Goal: Information Seeking & Learning: Learn about a topic

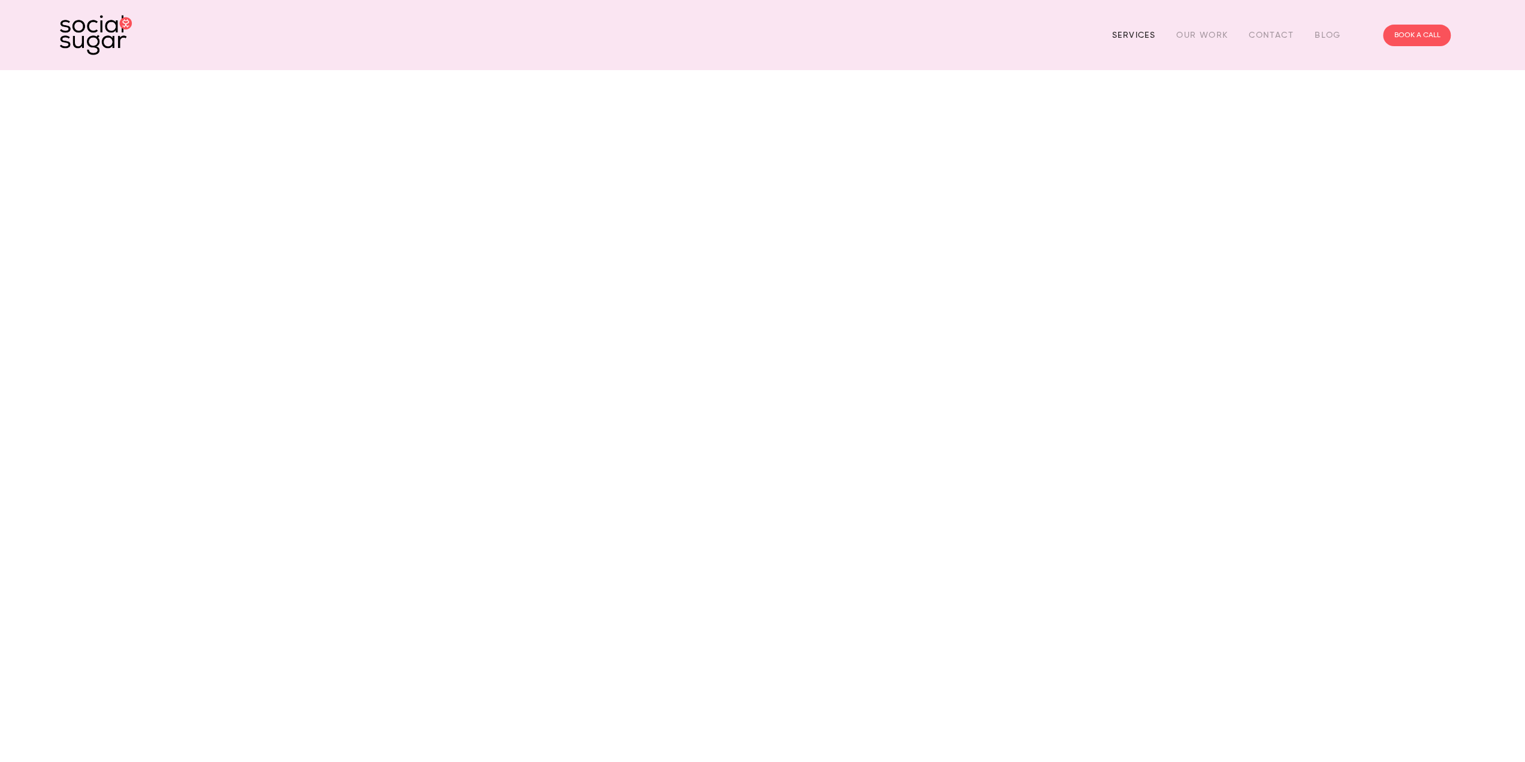
click at [1115, 33] on link "Services" at bounding box center [1133, 35] width 43 height 19
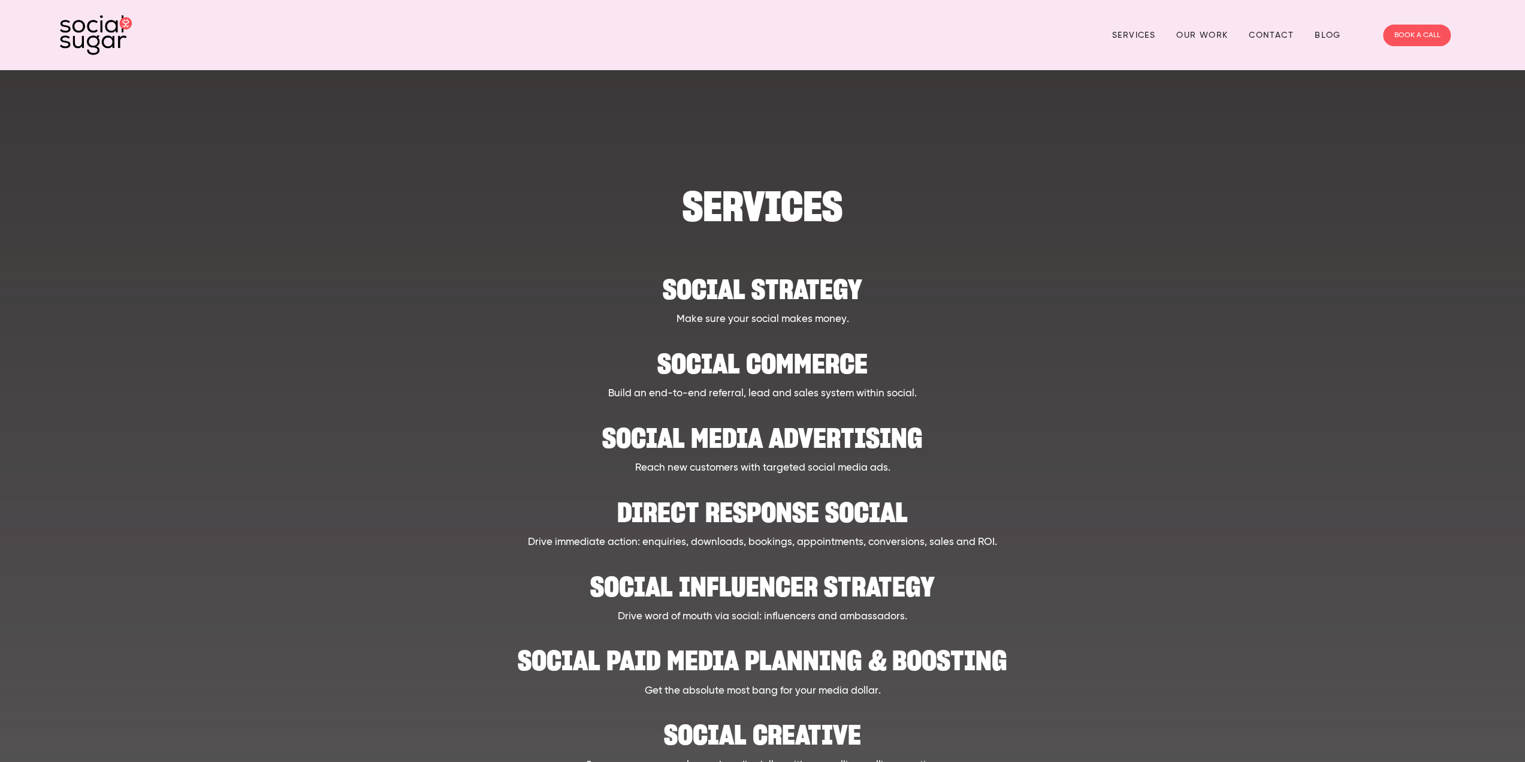
click at [722, 441] on h2 "Social Media Advertising" at bounding box center [762, 432] width 1215 height 37
click at [99, 28] on img at bounding box center [96, 35] width 72 height 40
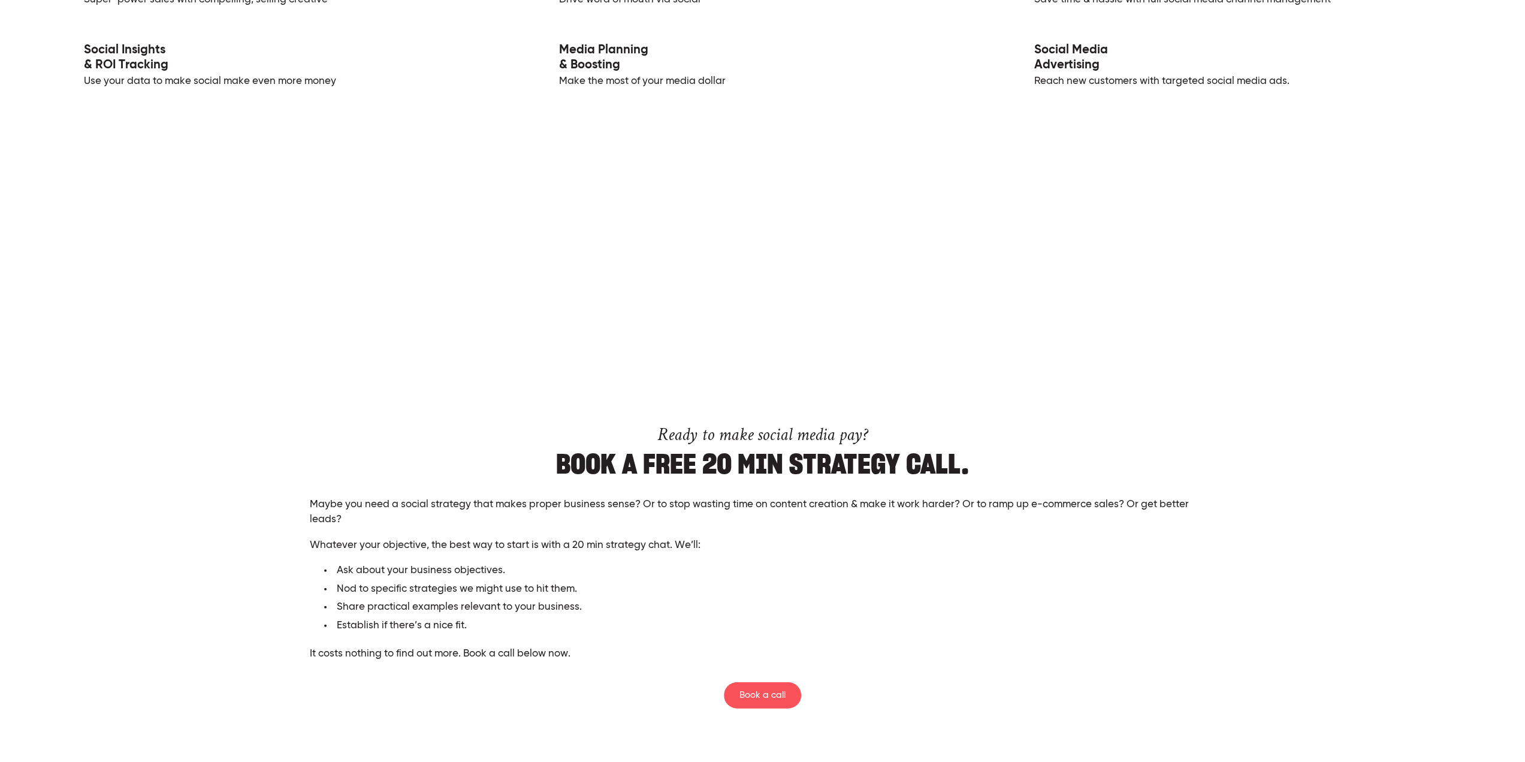
scroll to position [2877, 0]
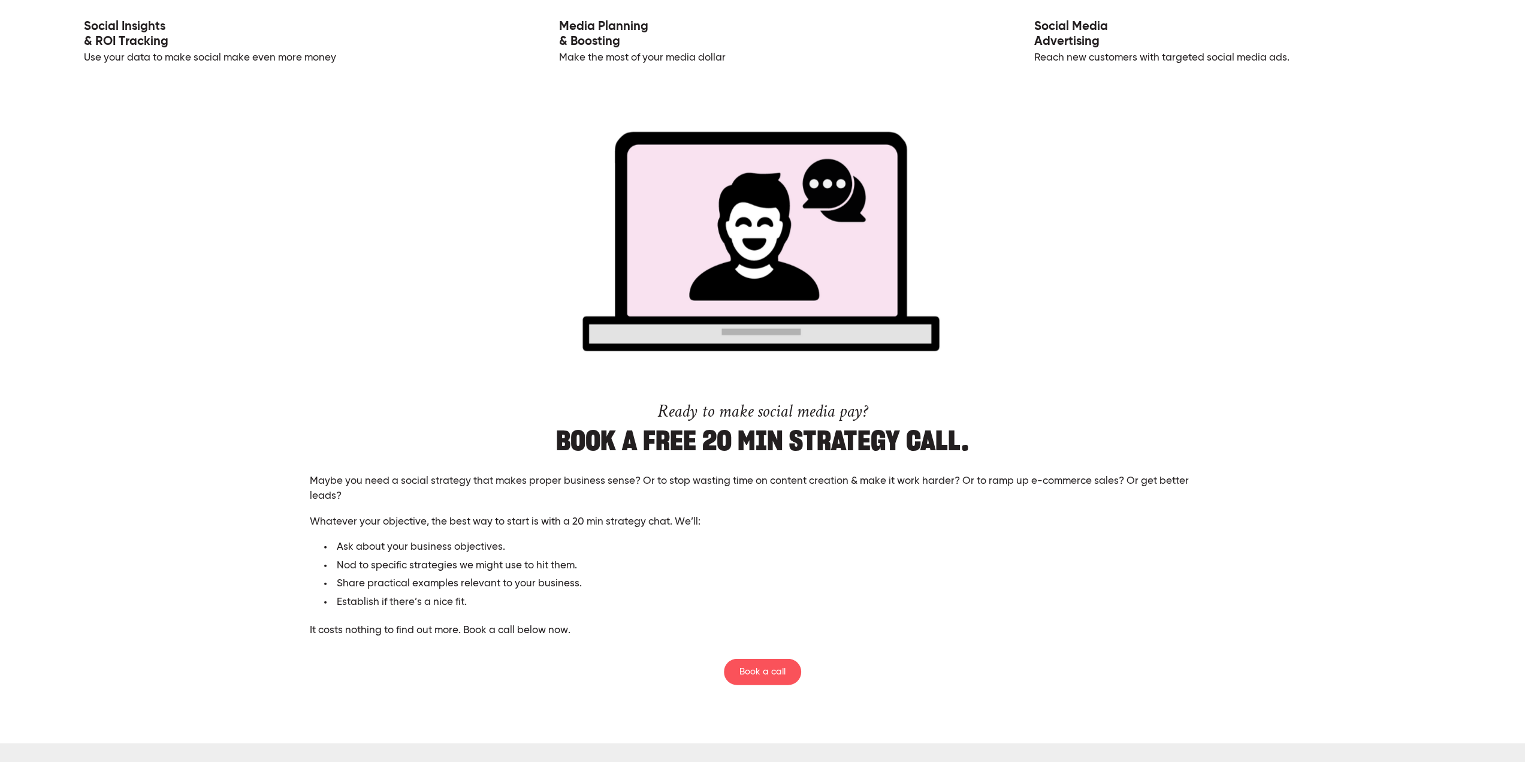
click at [1061, 31] on link "Social Media Advertising" at bounding box center [1071, 34] width 74 height 28
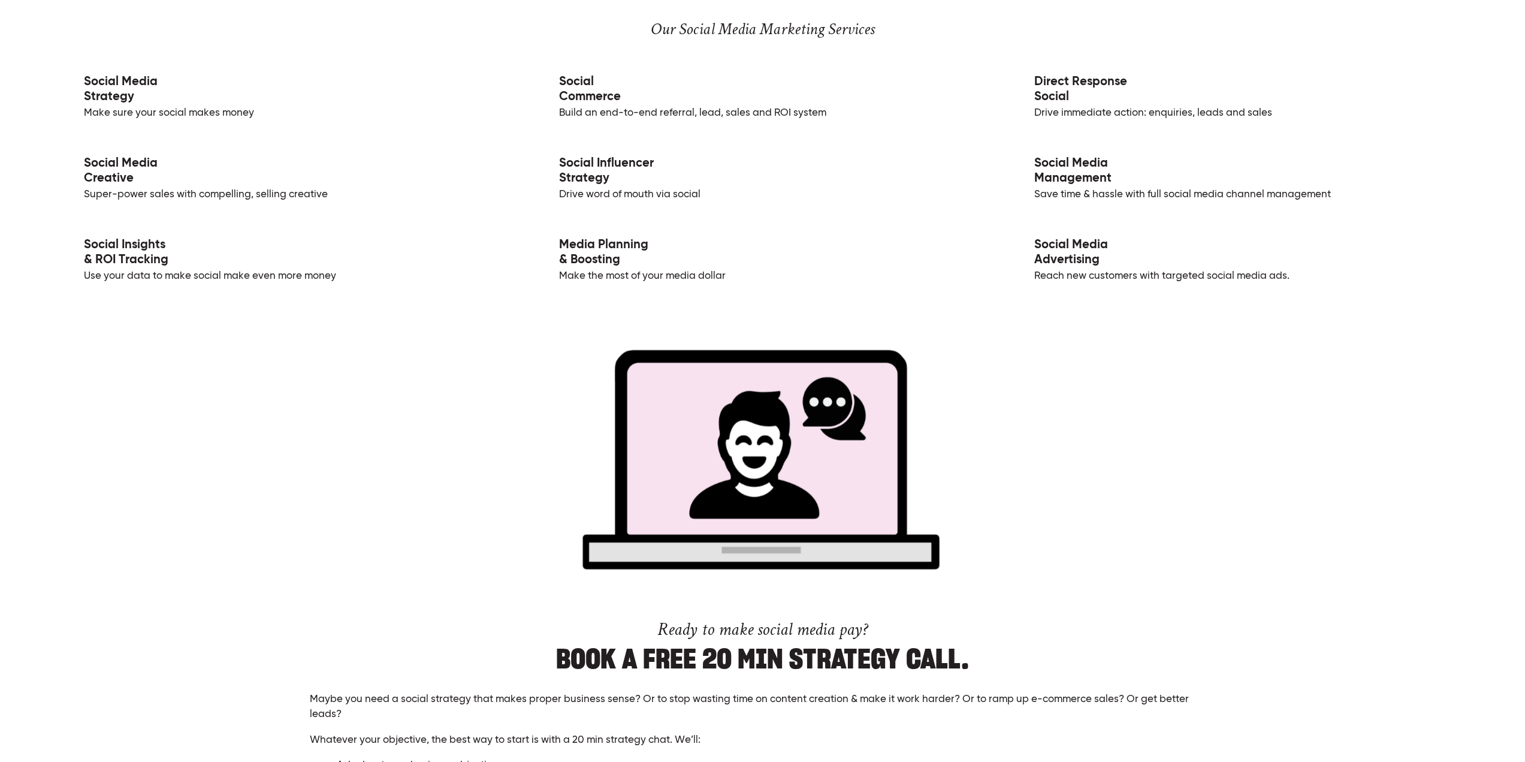
scroll to position [2545, 0]
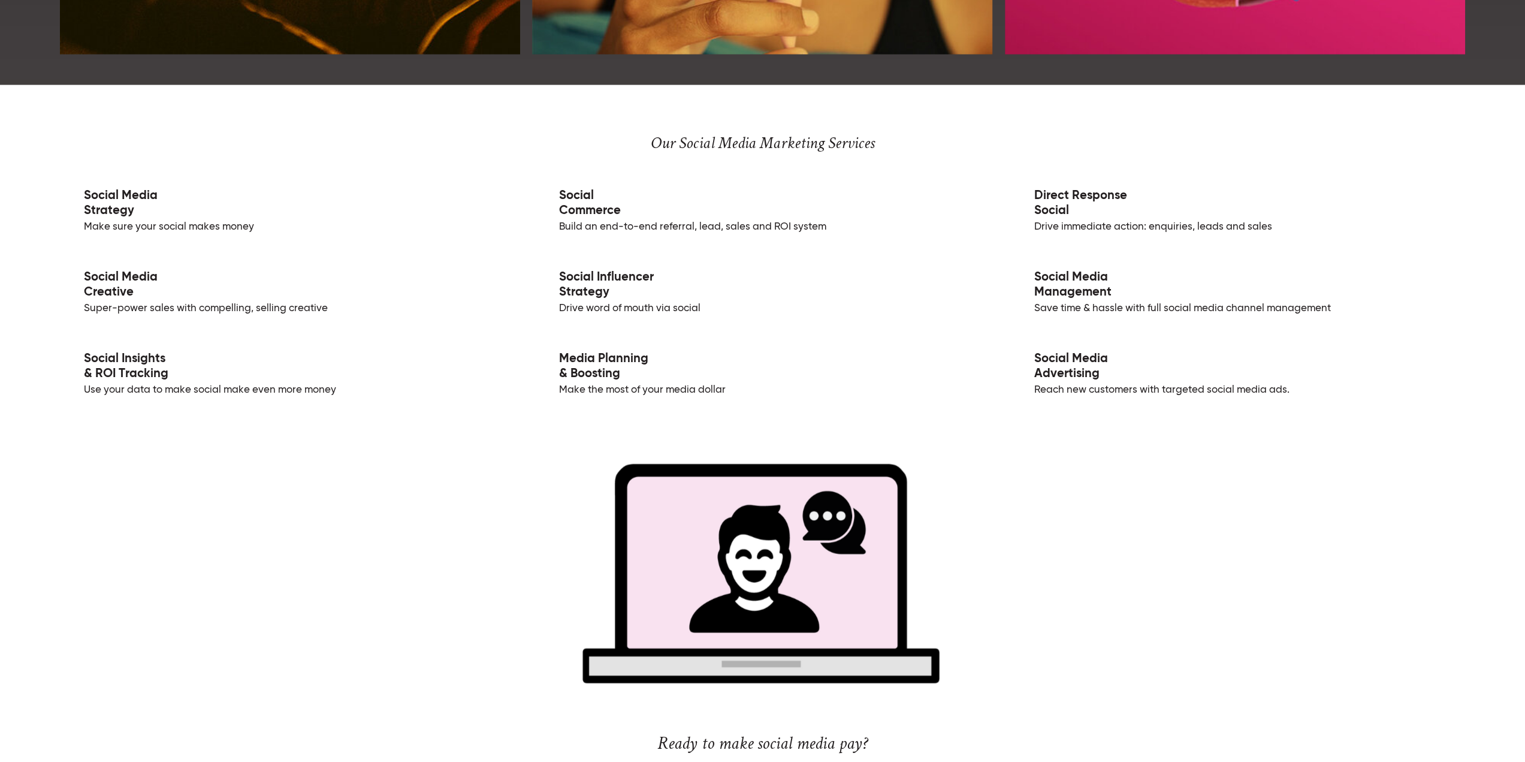
click at [590, 369] on link "Media Planning & Boosting" at bounding box center [603, 366] width 89 height 28
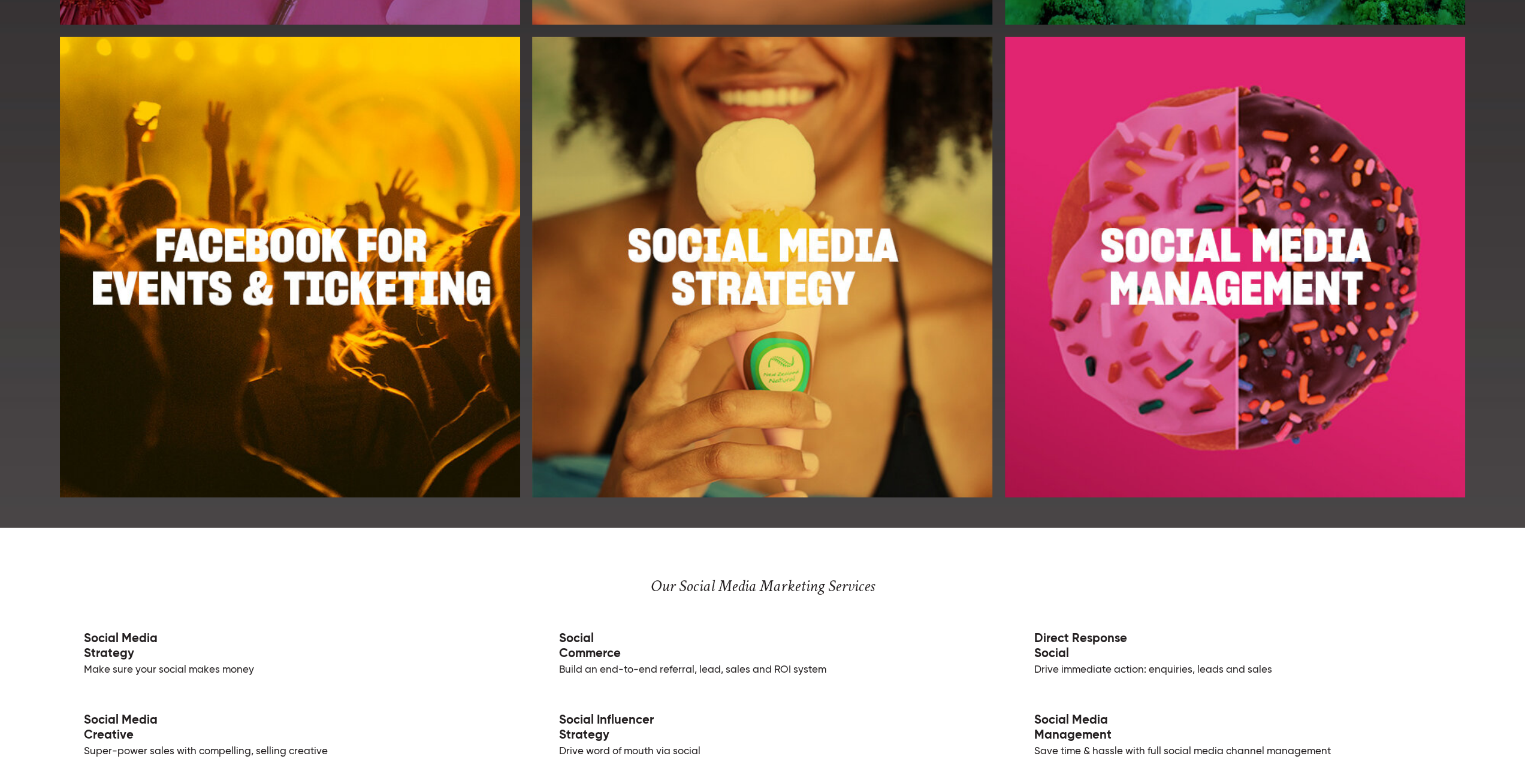
scroll to position [2295, 0]
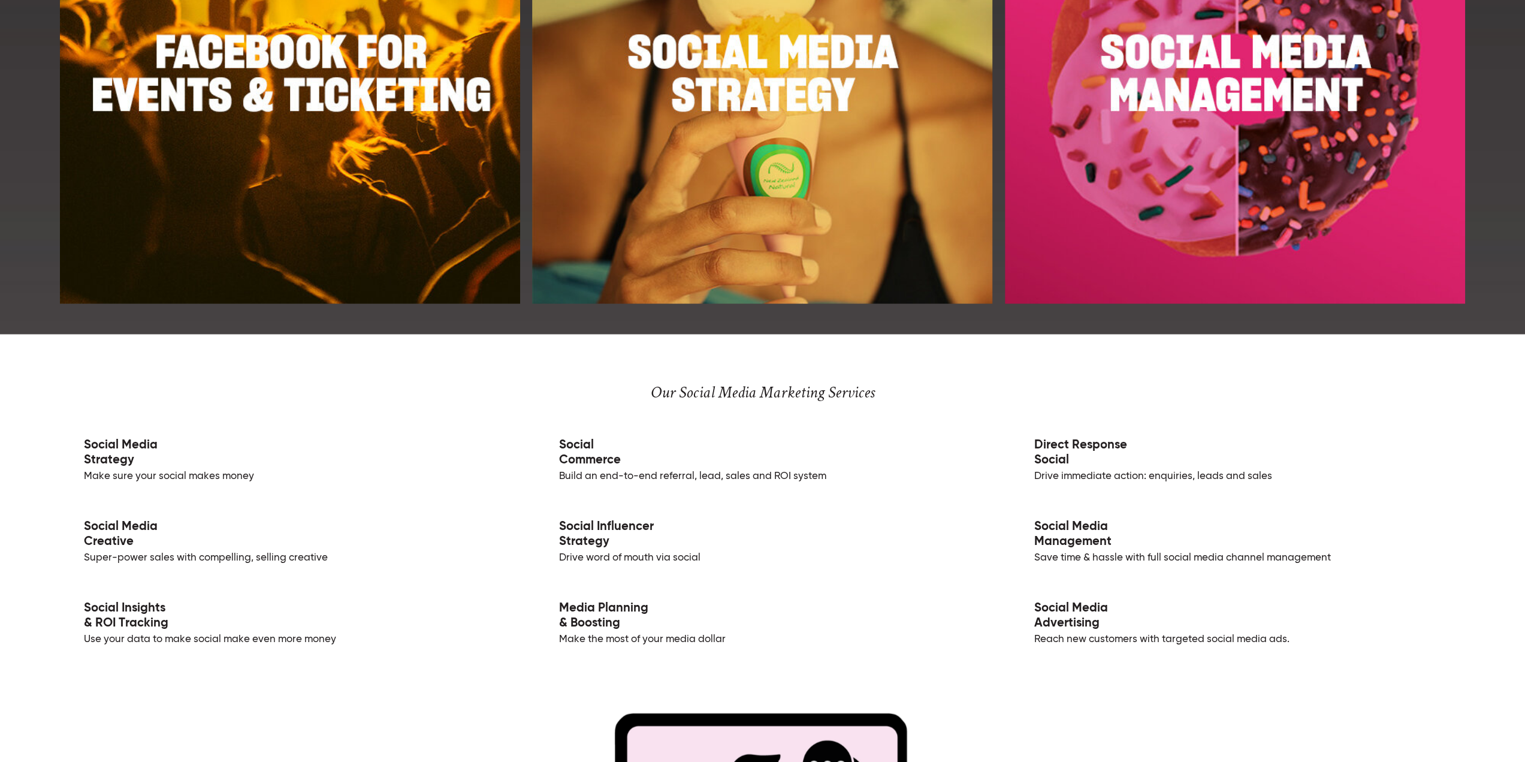
click at [1108, 608] on p "Social Media Advertising Reach new customers with targeted social media ads." at bounding box center [1237, 616] width 455 height 61
click at [1086, 621] on link "Social Media Advertising" at bounding box center [1071, 616] width 74 height 28
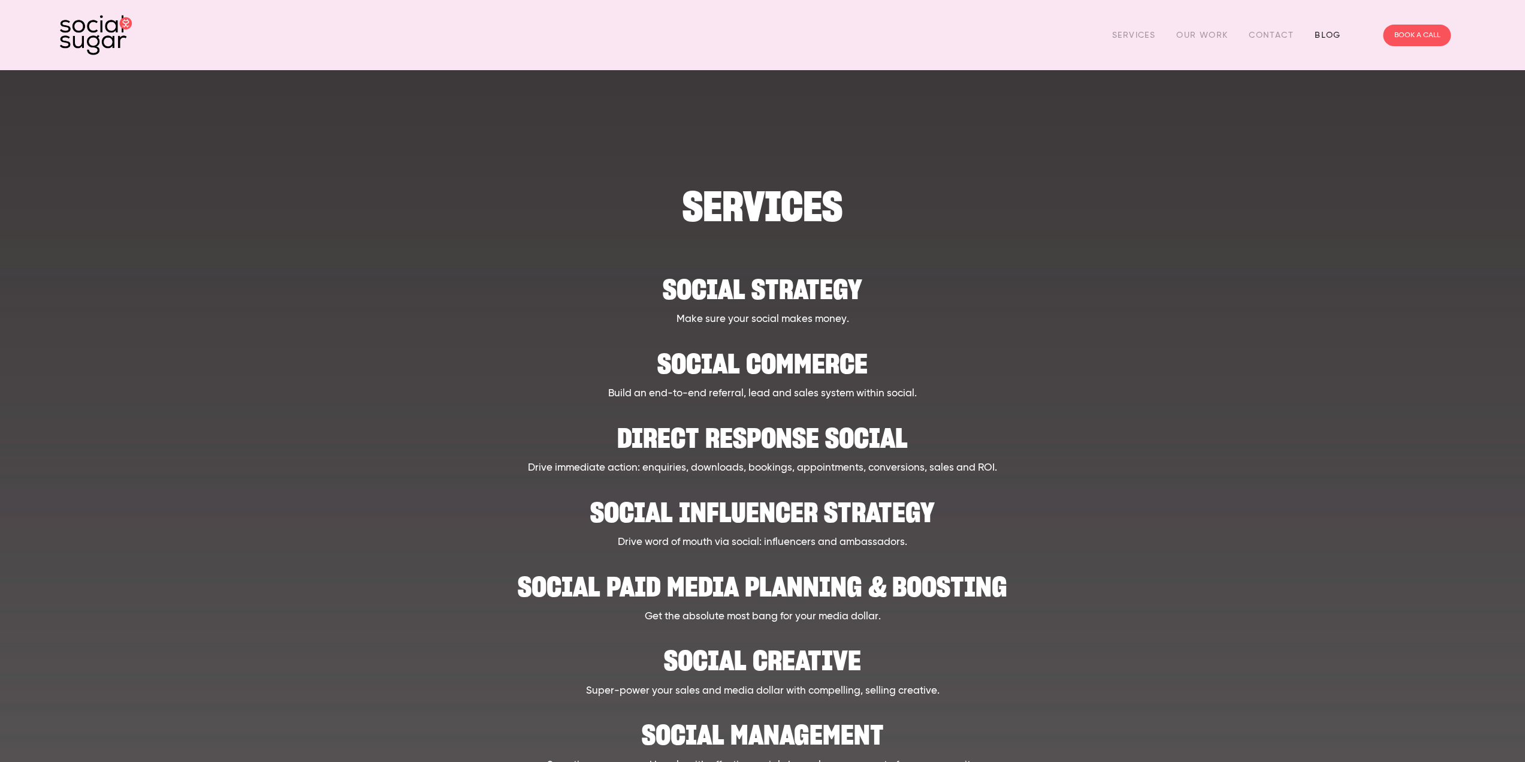
click at [1335, 39] on link "Blog" at bounding box center [1328, 35] width 26 height 19
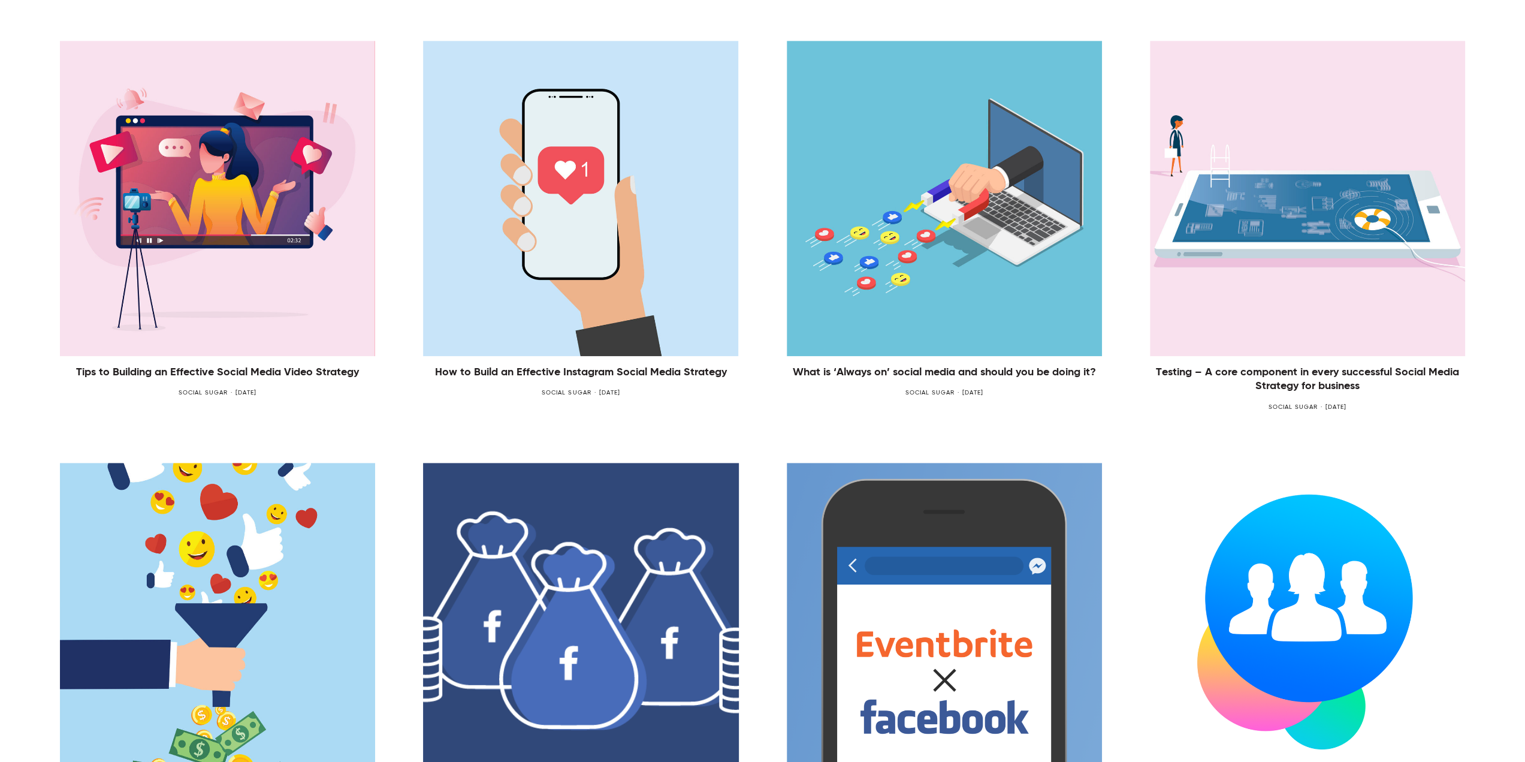
scroll to position [879, 0]
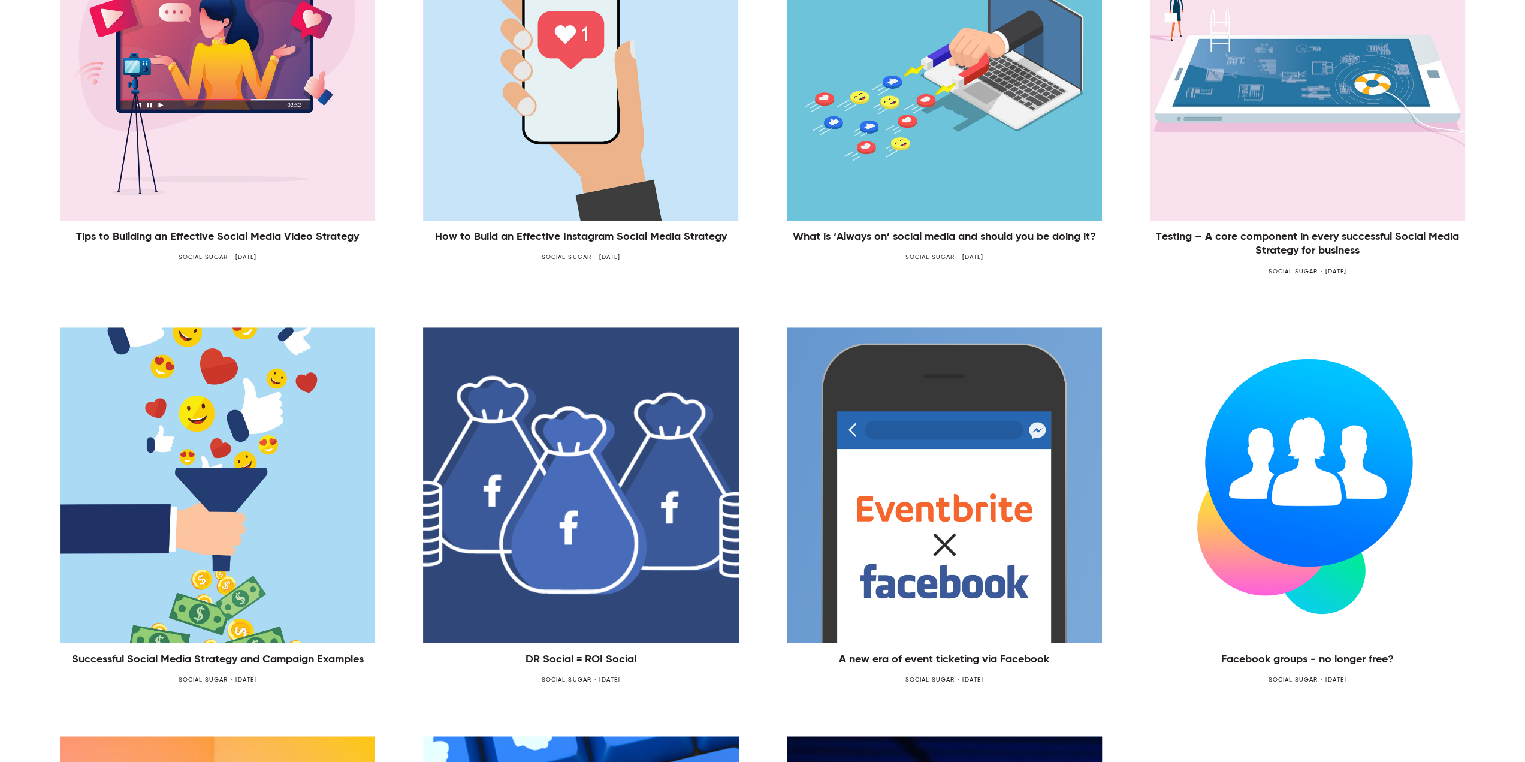
click at [312, 559] on img at bounding box center [217, 484] width 315 height 315
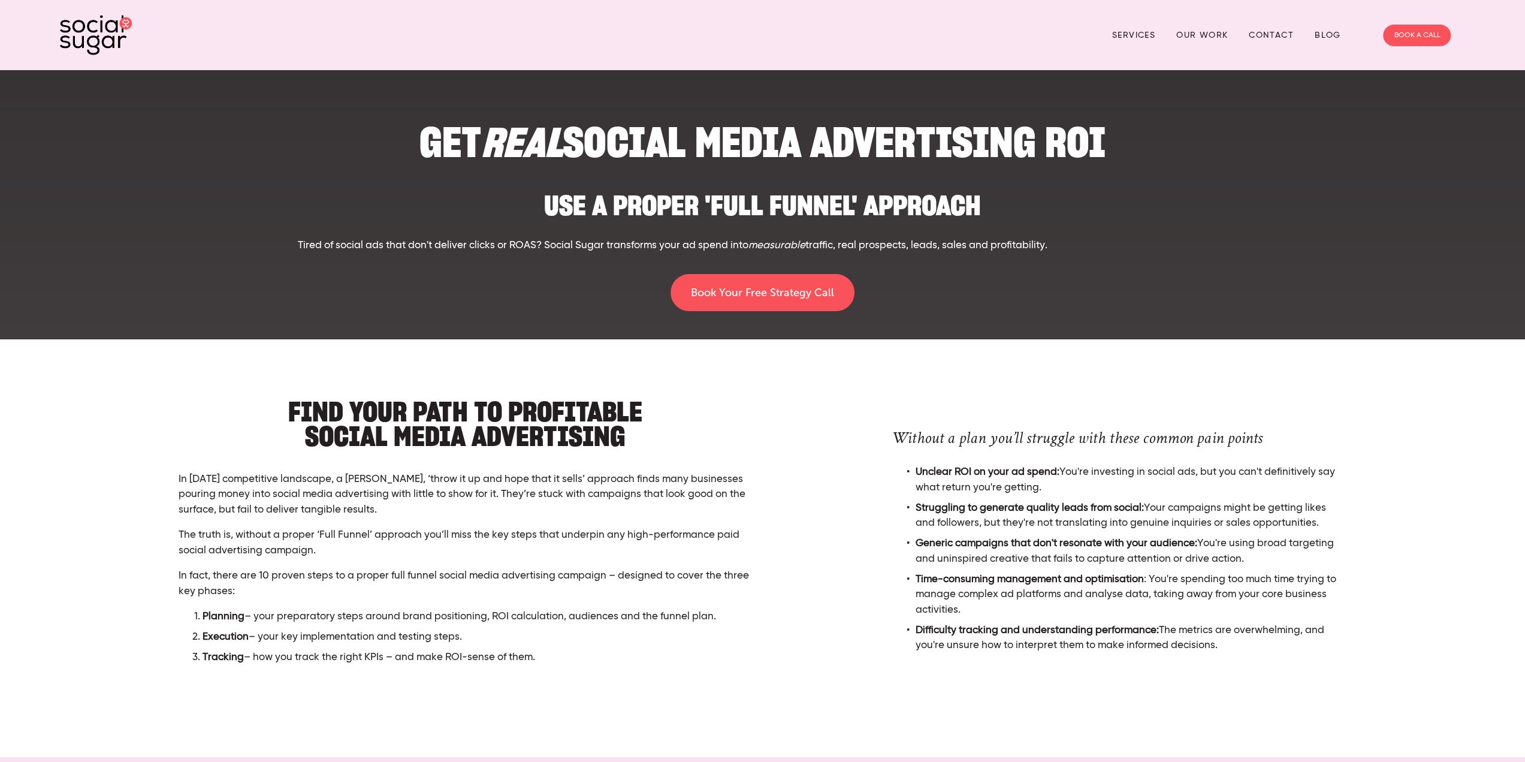
drag, startPoint x: 336, startPoint y: 240, endPoint x: 364, endPoint y: 134, distance: 110.5
click at [336, 242] on p "Tired of social ads that don't deliver clicks or ROAS? Social Sugar transforms …" at bounding box center [762, 246] width 930 height 16
click at [671, 210] on h2 "Use a proper 'full funnel' approach" at bounding box center [762, 199] width 930 height 37
click at [705, 246] on p "Tired of social ads that don't deliver clicks or ROAS? Social Sugar transforms …" at bounding box center [762, 246] width 930 height 16
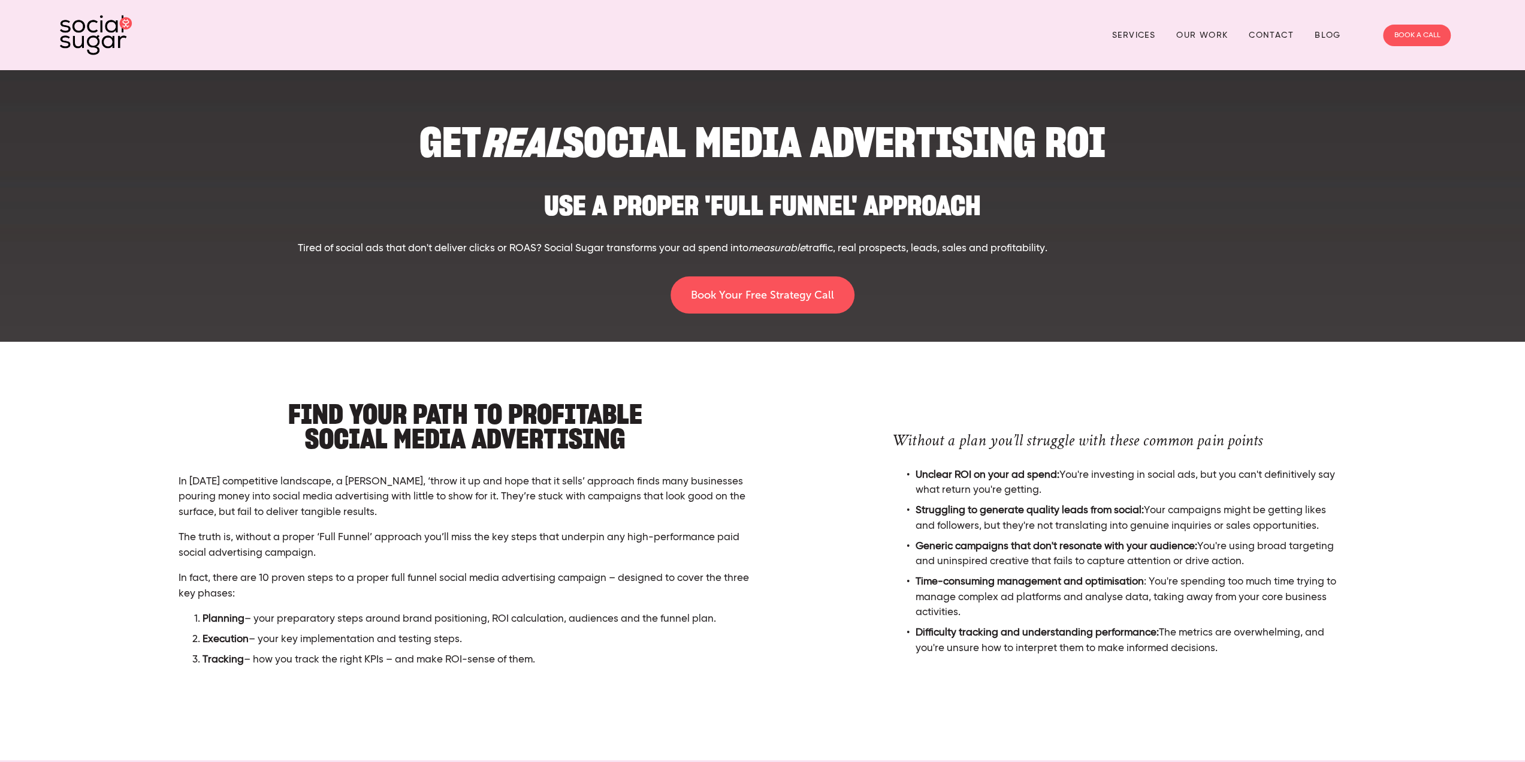
click at [527, 251] on p "Tired of social ads that don't deliver clicks or ROAS? Social Sugar transforms …" at bounding box center [762, 249] width 930 height 16
drag, startPoint x: 381, startPoint y: 237, endPoint x: 1197, endPoint y: 260, distance: 816.6
click at [1197, 260] on div "Use a proper 'full funnel' approach Tired of social ads that don't deliver clic…" at bounding box center [762, 218] width 951 height 95
copy p "Tired of social ads that don't deliver clicks or ROAS? Social Sugar transforms …"
click at [101, 25] on img at bounding box center [96, 35] width 72 height 40
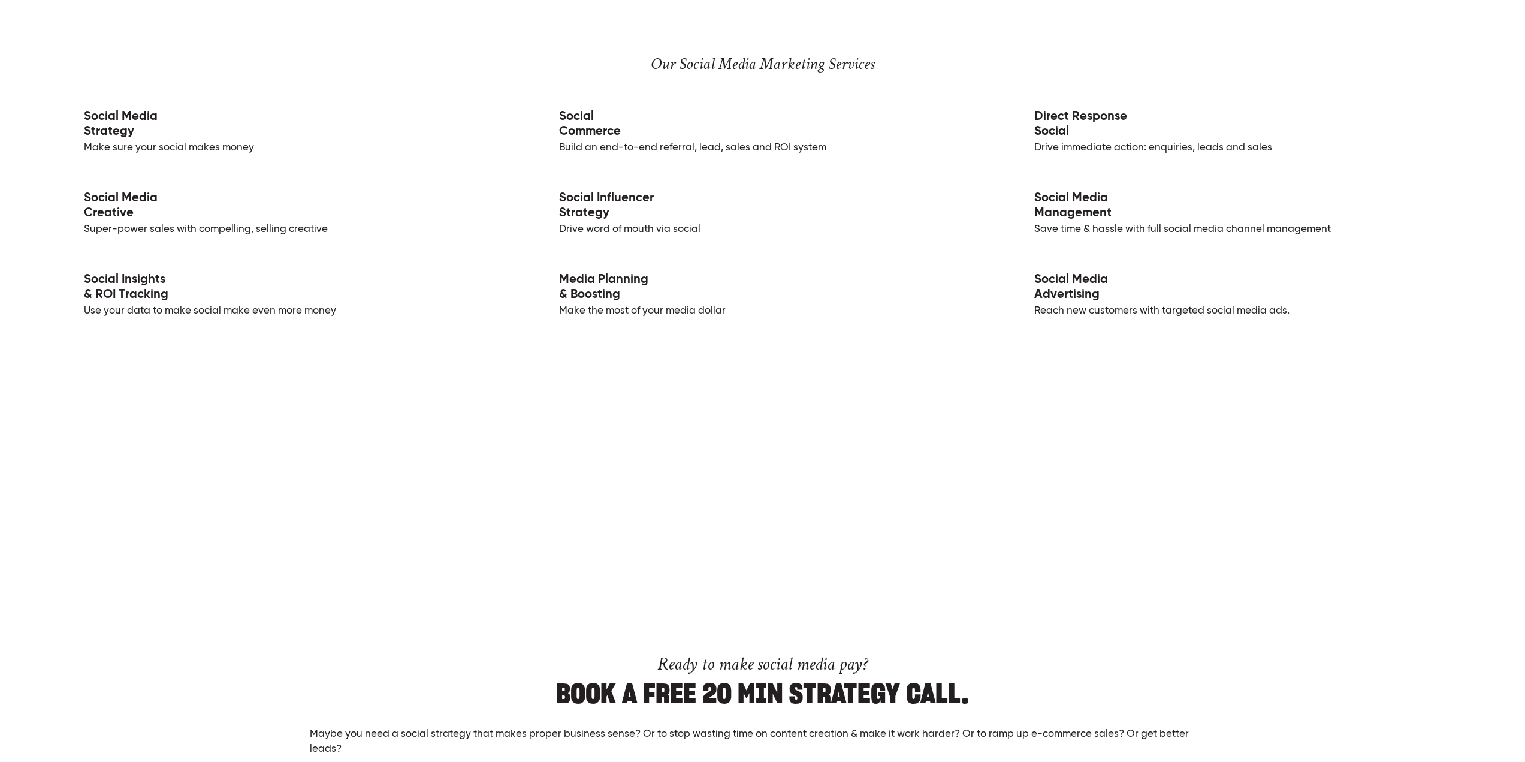
scroll to position [2637, 0]
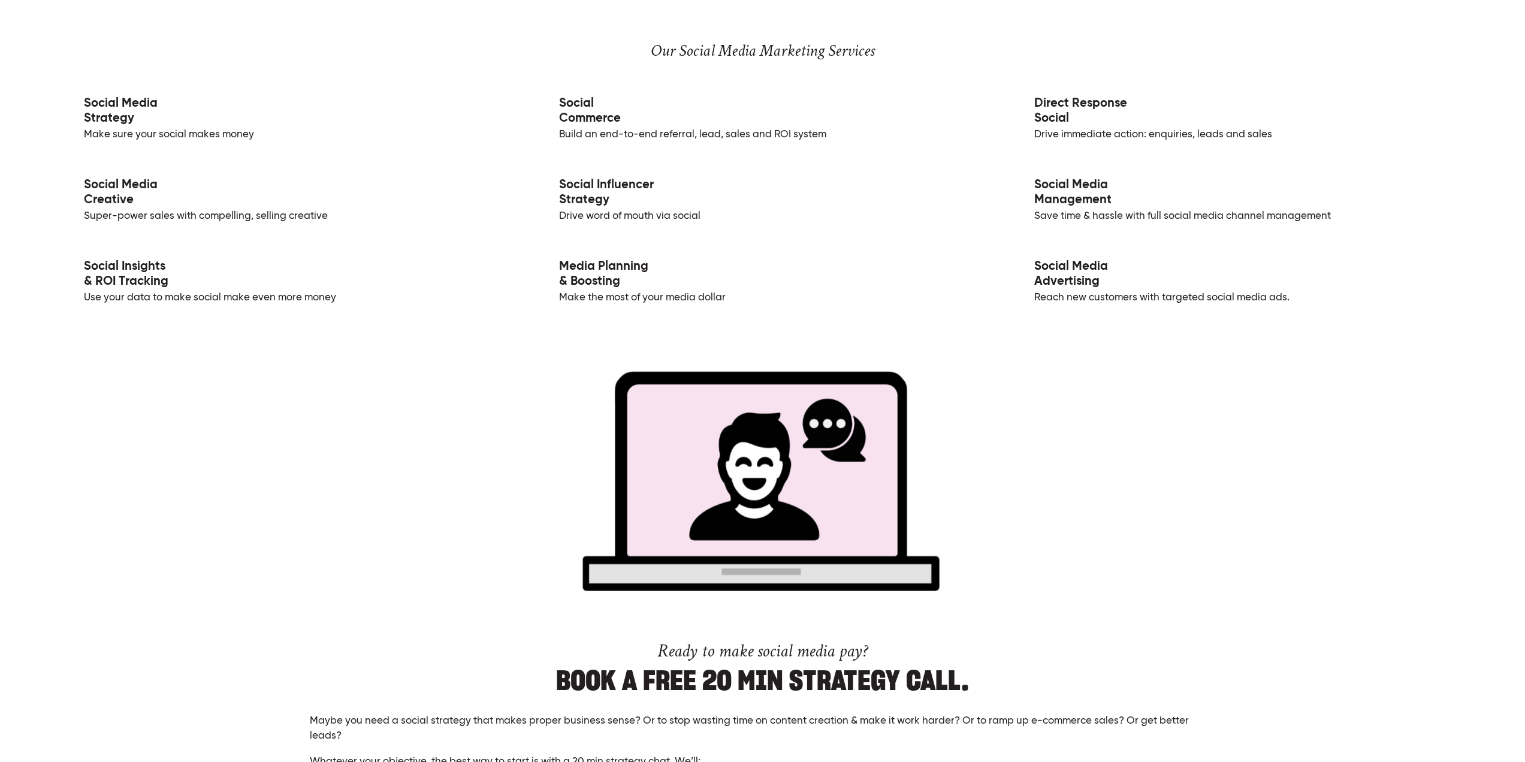
click at [1086, 277] on link "Social Media Advertising" at bounding box center [1071, 274] width 74 height 28
